Goal: Navigation & Orientation: Find specific page/section

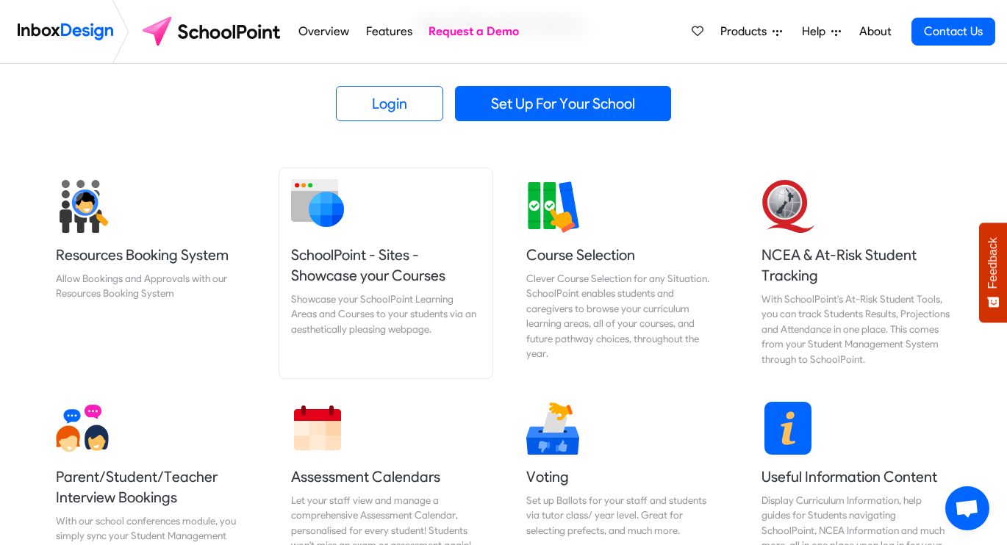
scroll to position [478, 0]
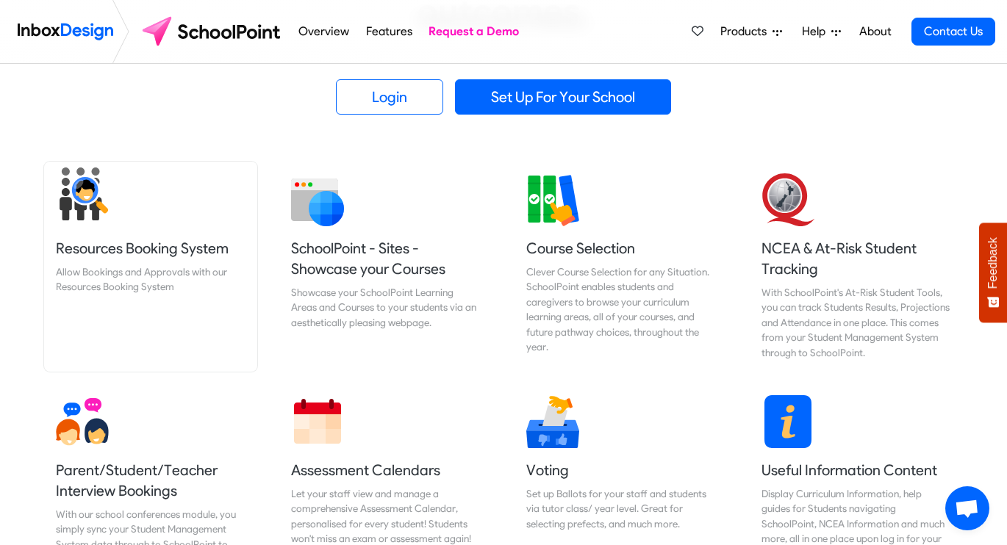
click at [178, 251] on h5 "Resources Booking System" at bounding box center [151, 248] width 190 height 21
